Goal: Check status: Check status

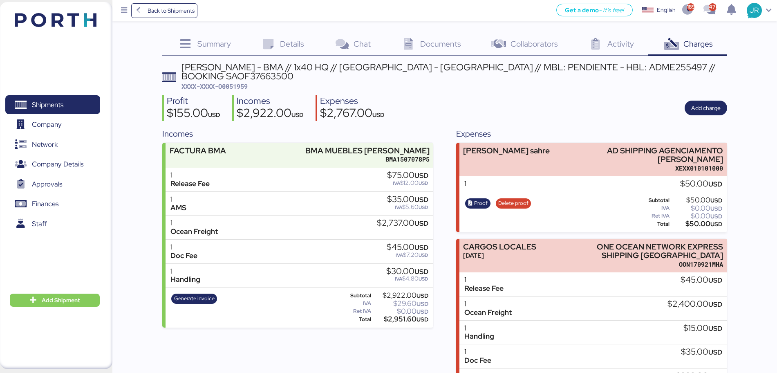
scroll to position [57, 0]
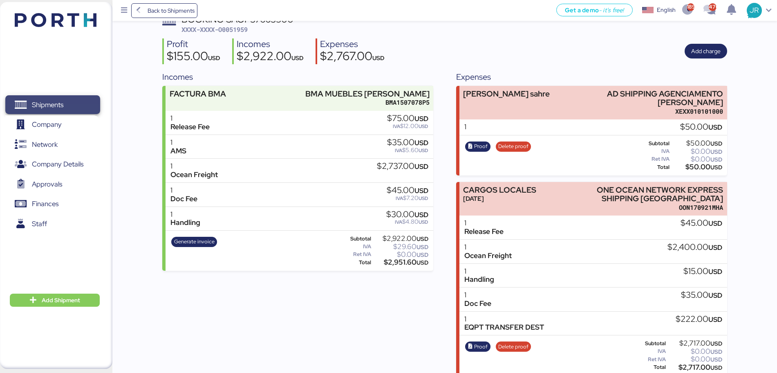
click at [47, 105] on span "Shipments" at bounding box center [47, 105] width 31 height 12
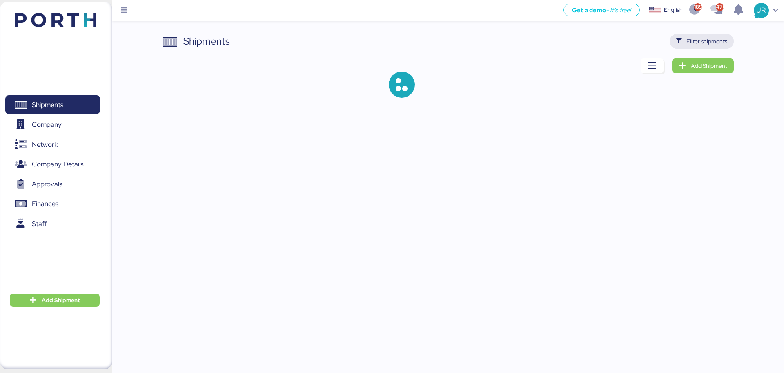
click at [710, 41] on span "Filter shipments" at bounding box center [707, 41] width 41 height 10
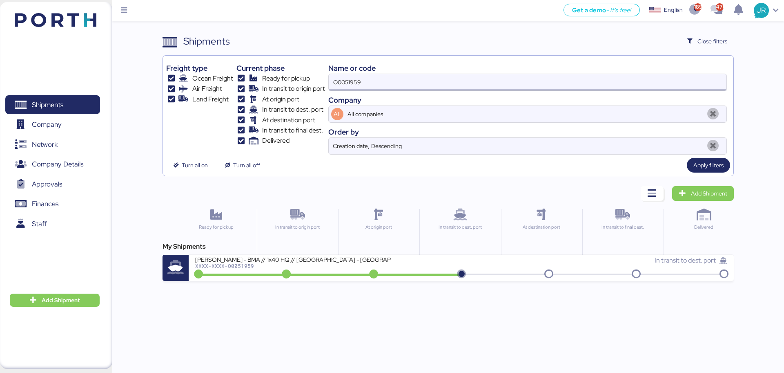
drag, startPoint x: 368, startPoint y: 79, endPoint x: 229, endPoint y: 79, distance: 138.9
click at [234, 80] on div "Freight type Ocean Freight Air Freight Land Freight Current phase Ready for pic…" at bounding box center [448, 107] width 564 height 96
paste input "A0050232"
type input "A0050232"
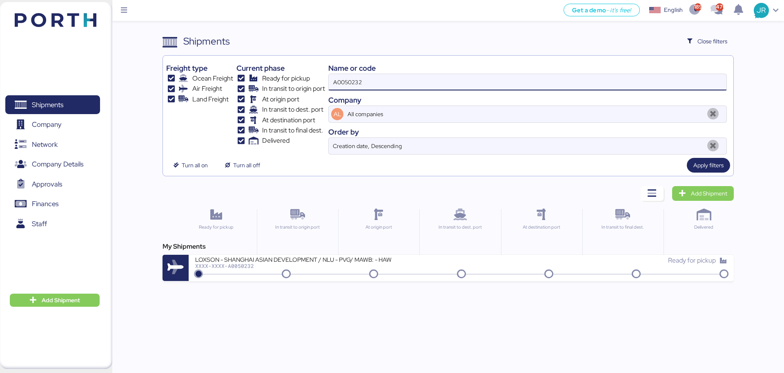
click at [339, 256] on div "LOXSON - SHANGHAI ASIAN DEVELOPMENT / NLU - PVG/ MAWB: - HAWB:" at bounding box center [293, 258] width 196 height 7
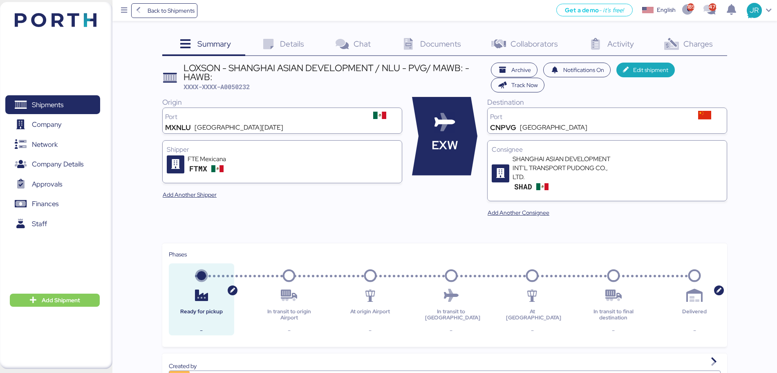
click at [691, 47] on span "Charges" at bounding box center [697, 43] width 29 height 11
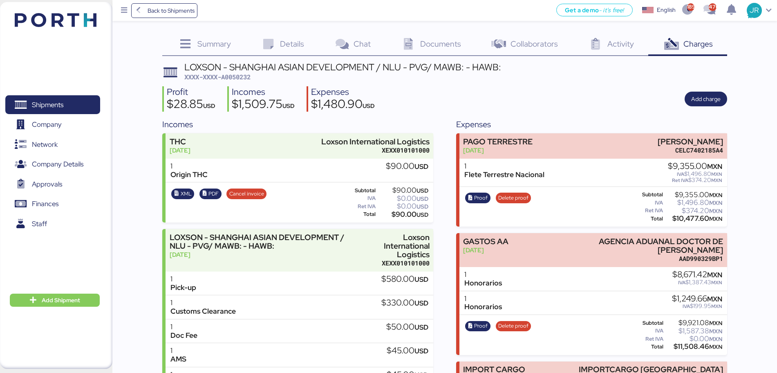
click at [228, 74] on span "XXXX-XXXX-A0050232" at bounding box center [217, 77] width 66 height 8
copy span "A0050232"
